Goal: Transaction & Acquisition: Purchase product/service

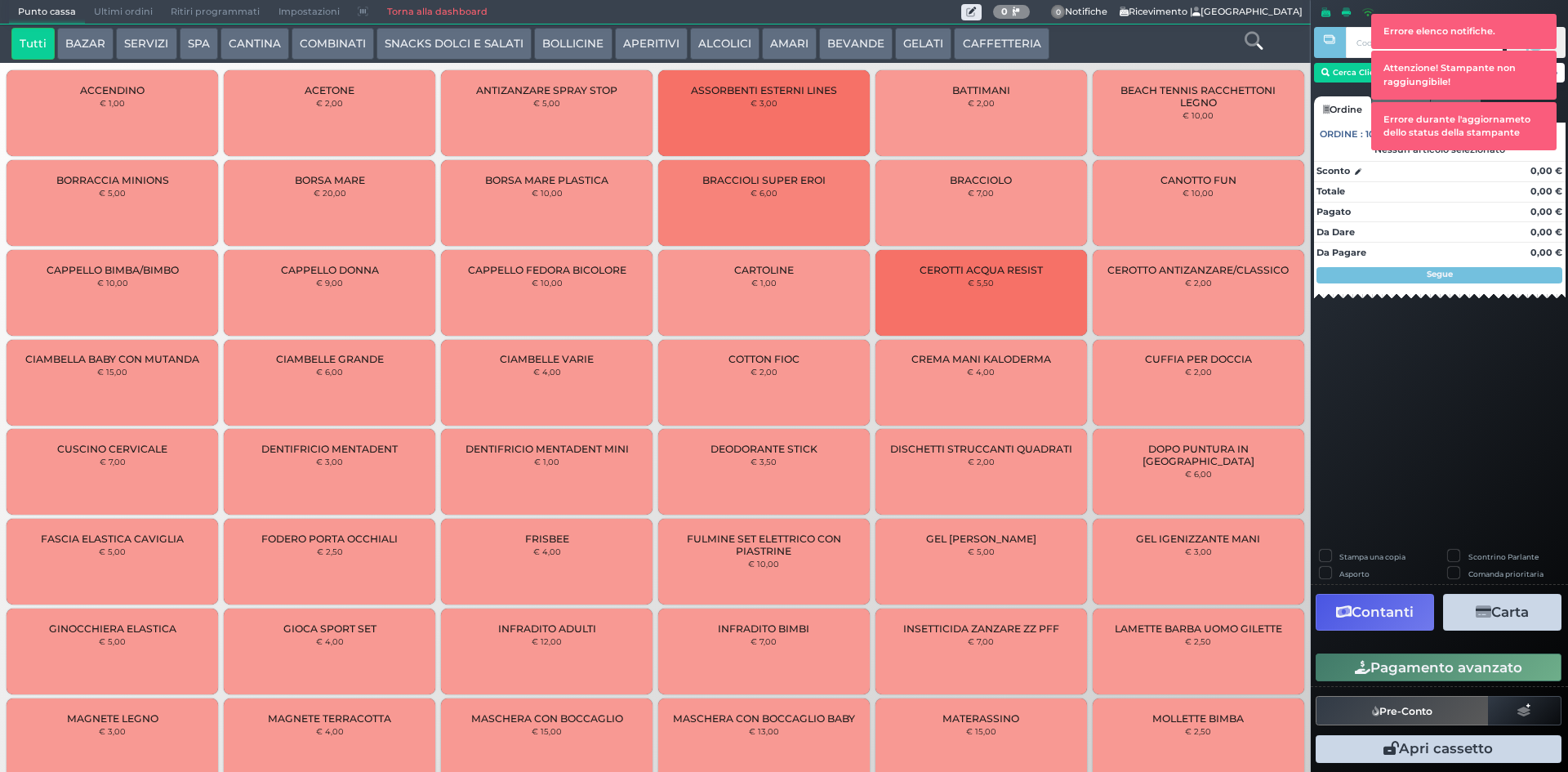
click at [1010, 54] on button "CAFFETTERIA" at bounding box center [1001, 44] width 95 height 33
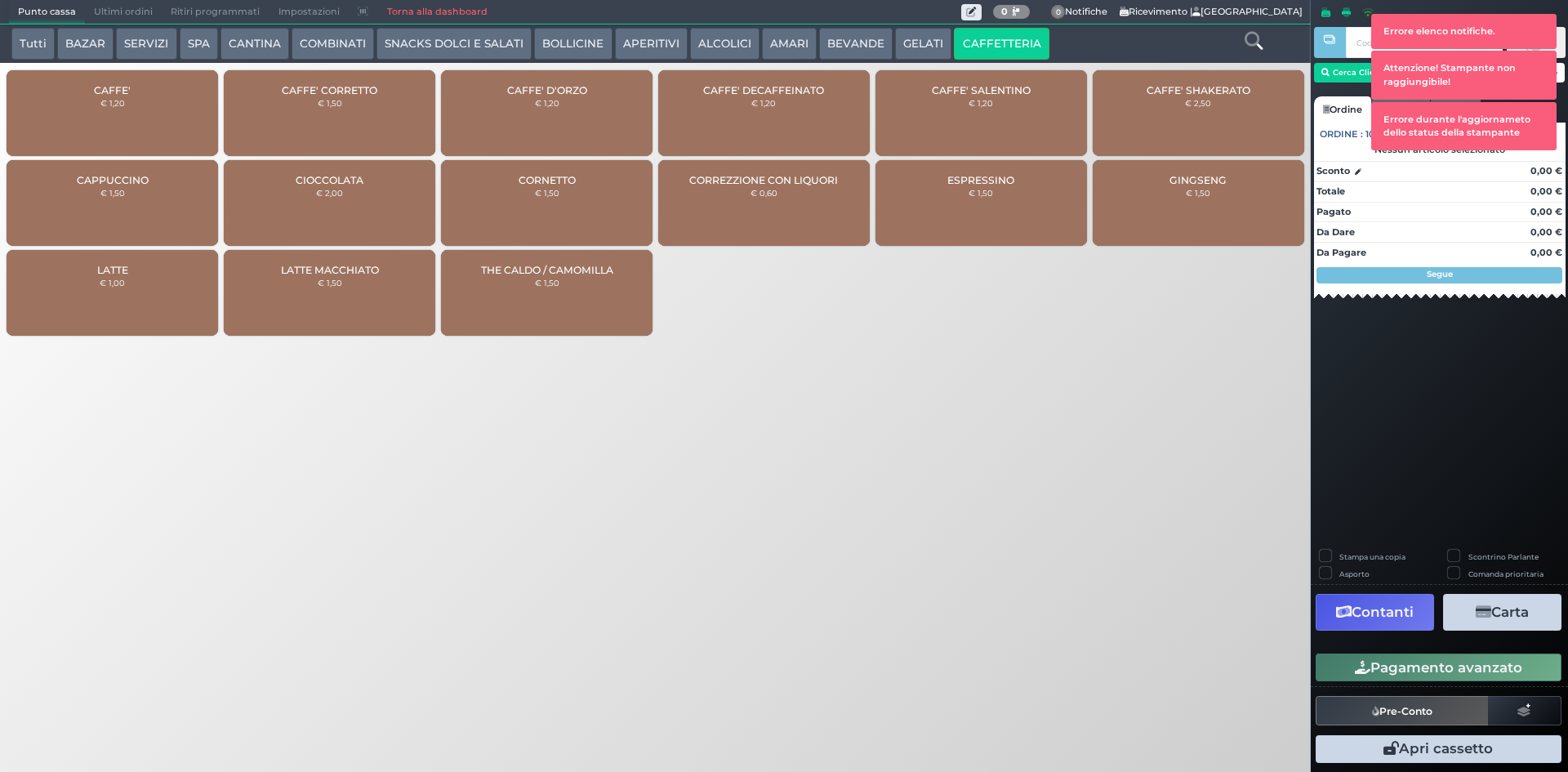
click at [117, 101] on small "€ 1,20" at bounding box center [113, 103] width 25 height 10
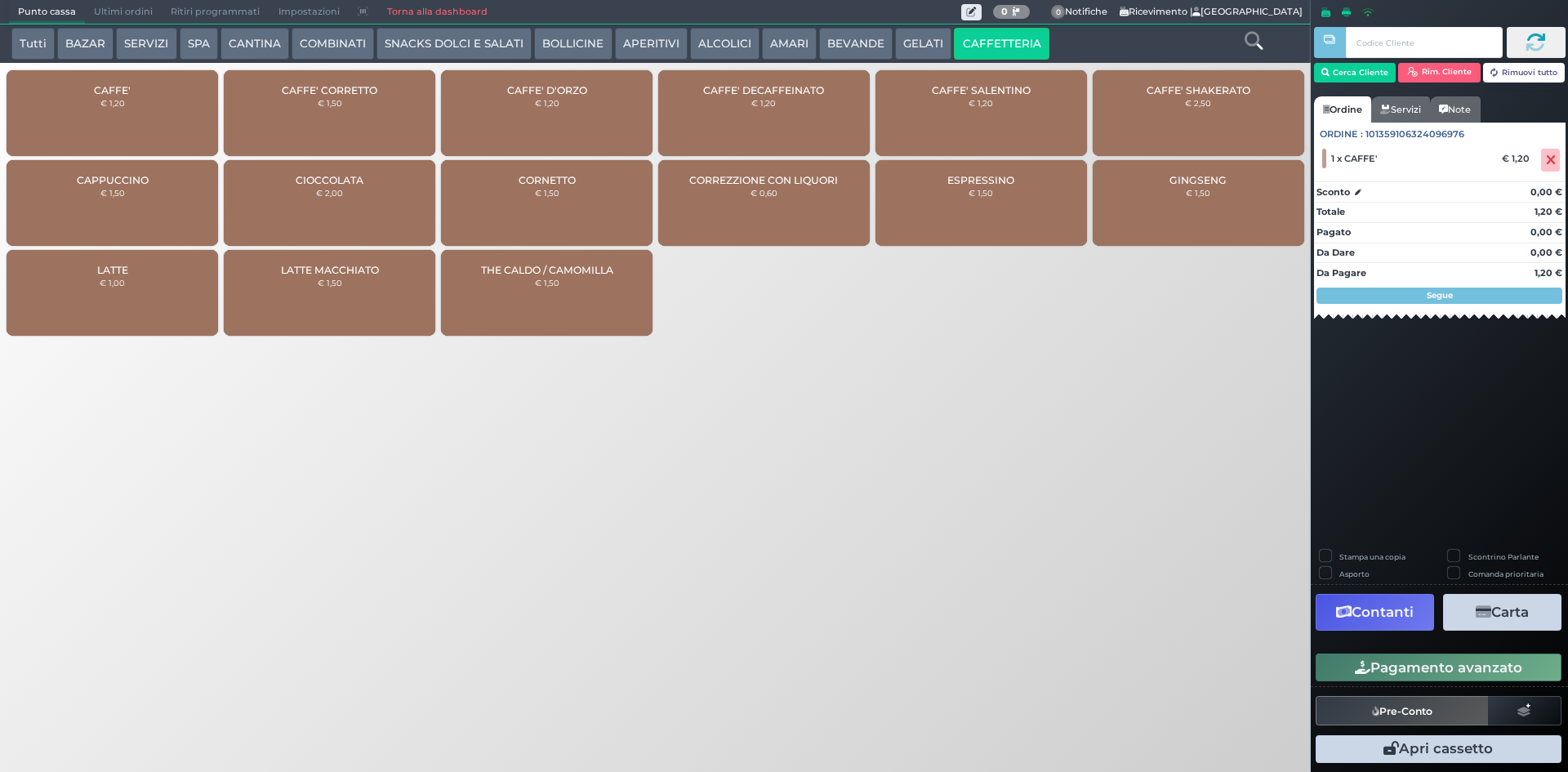
click at [1391, 673] on button "Pagamento avanzato" at bounding box center [1438, 667] width 246 height 28
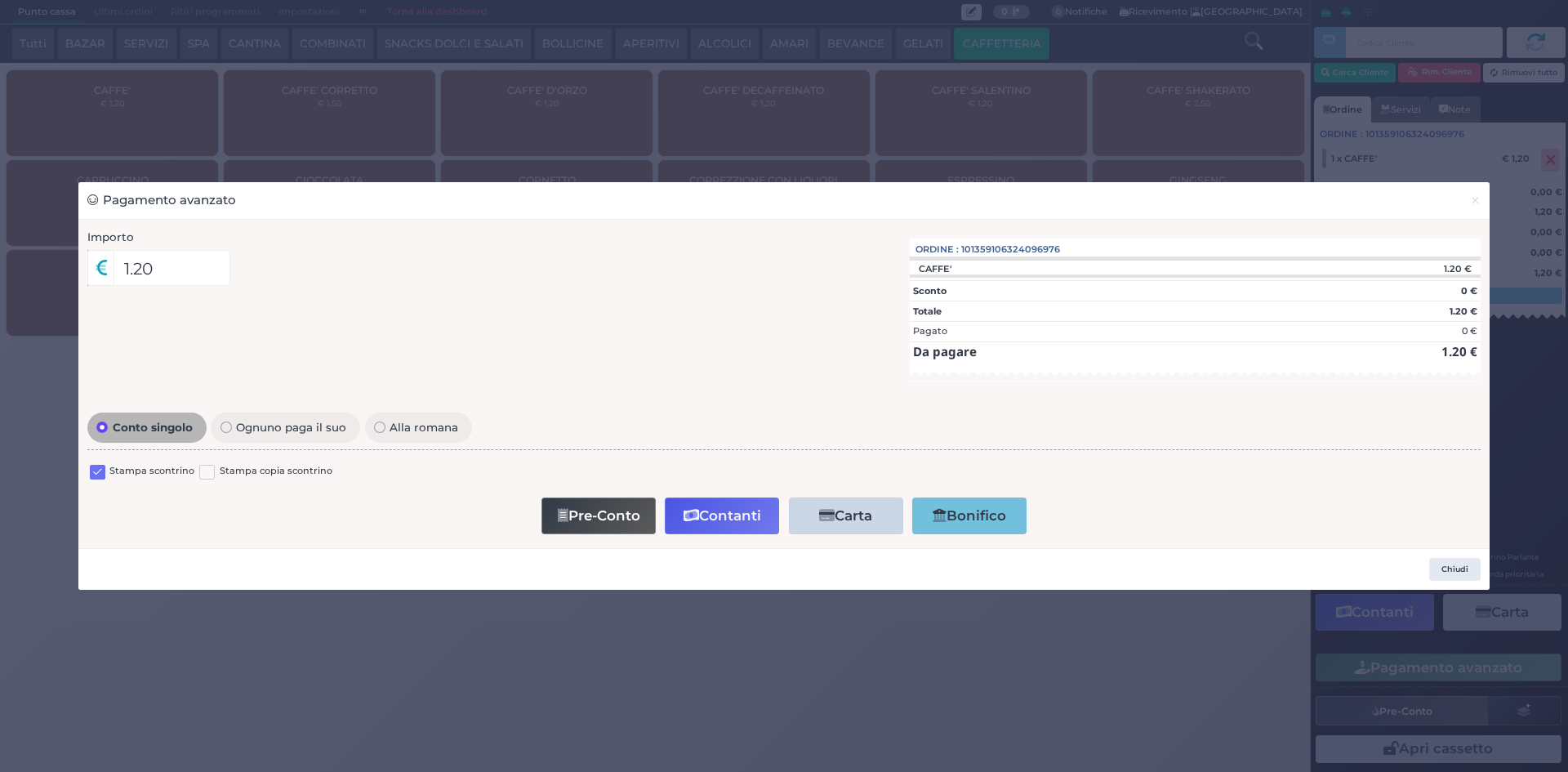
click at [102, 476] on label at bounding box center [97, 472] width 16 height 16
click at [0, 0] on input "checkbox" at bounding box center [0, 0] width 0 height 0
click at [724, 512] on button "Contanti" at bounding box center [722, 515] width 114 height 37
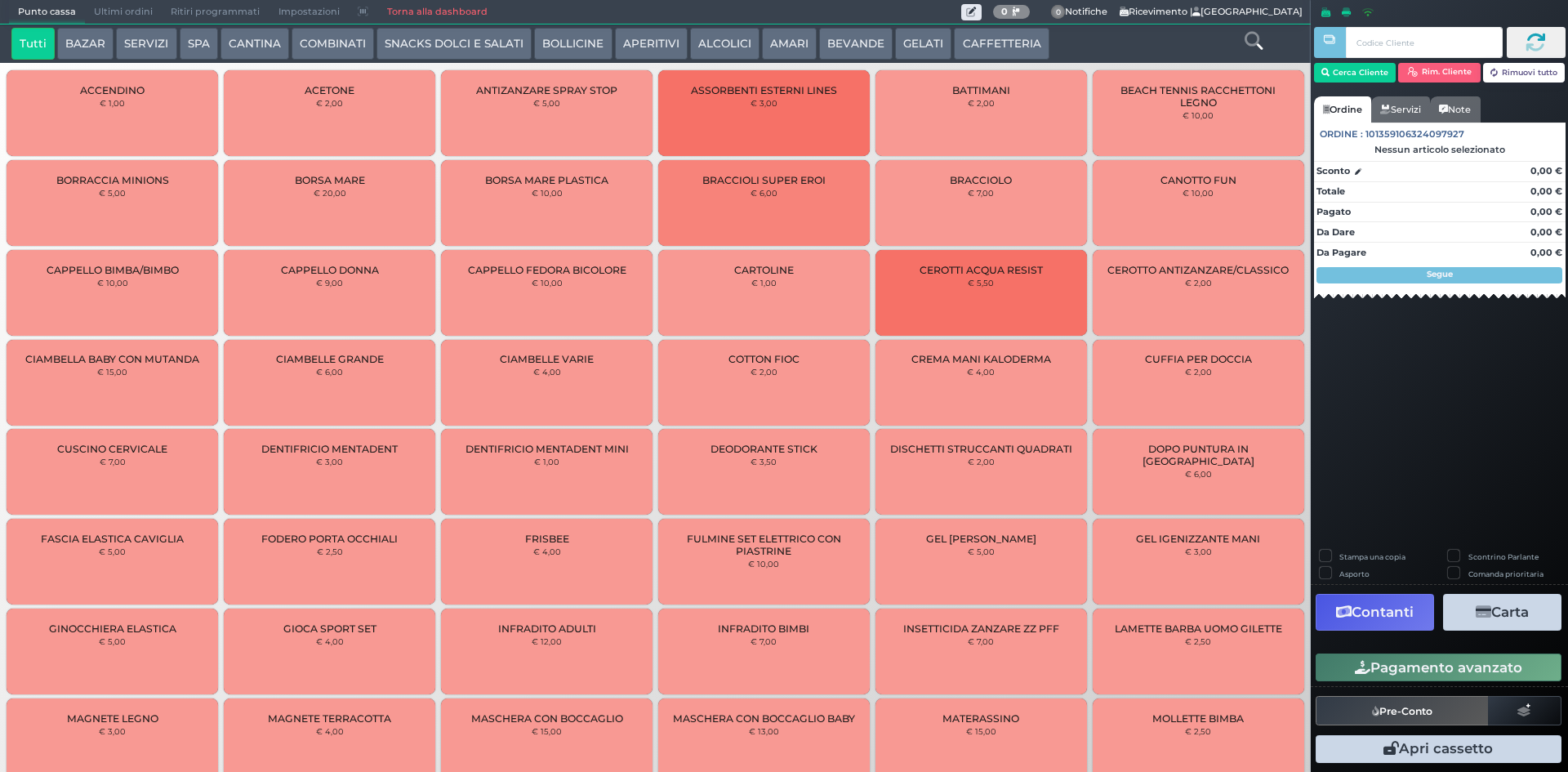
click at [144, 19] on span "Ultimi ordini" at bounding box center [123, 12] width 77 height 23
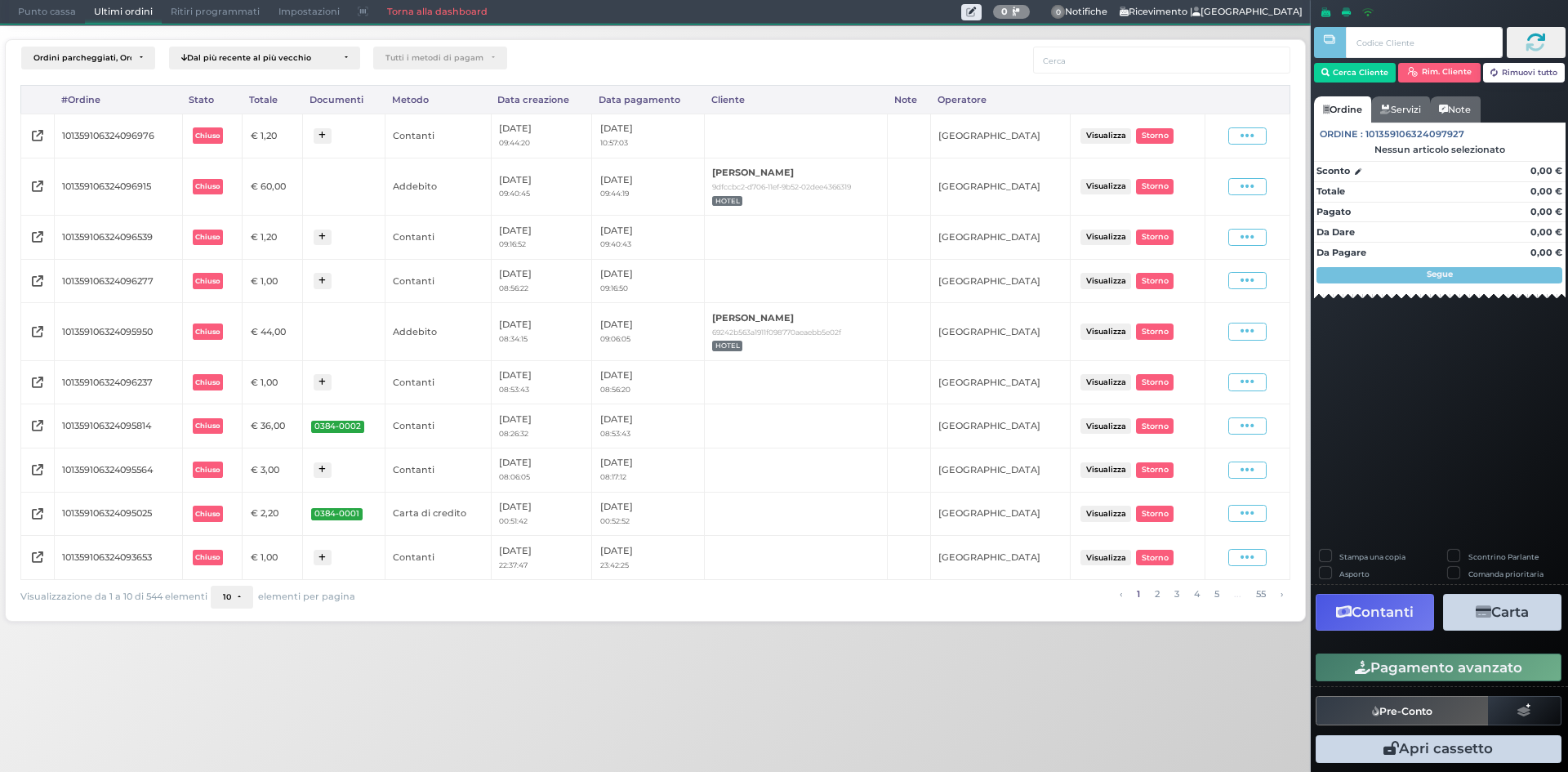
click at [1241, 136] on icon at bounding box center [1247, 136] width 14 height 16
click at [1189, 190] on span "Ristampa Pre-Conto" at bounding box center [1210, 183] width 67 height 28
